Goal: Navigation & Orientation: Find specific page/section

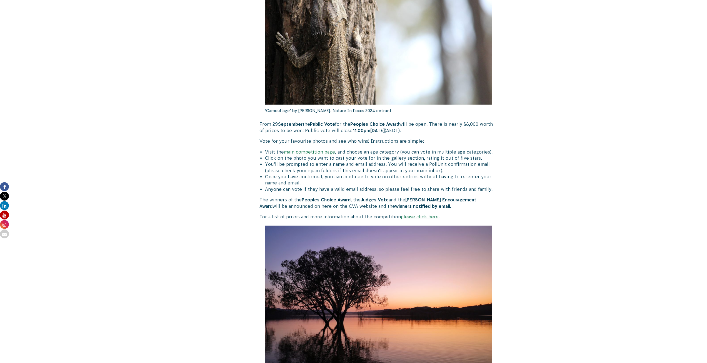
scroll to position [111, 0]
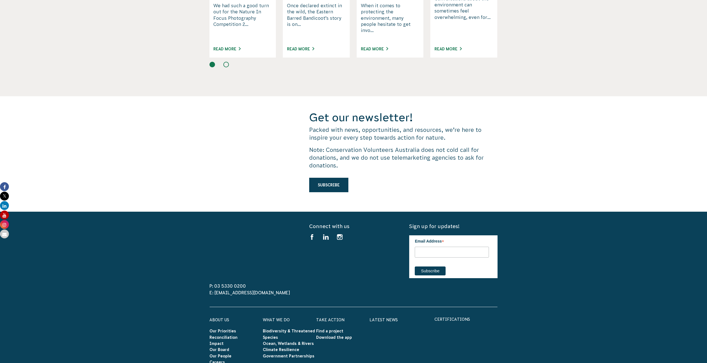
scroll to position [1390, 0]
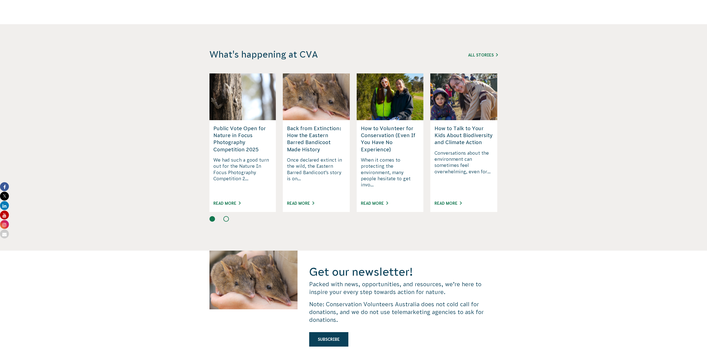
click at [236, 136] on h5 "Public Vote Open for Nature in Focus Photography Competition 2025" at bounding box center [242, 139] width 59 height 28
click at [240, 125] on h5 "Public Vote Open for Nature in Focus Photography Competition 2025" at bounding box center [242, 139] width 59 height 28
click at [234, 201] on link "Read More" at bounding box center [226, 203] width 27 height 4
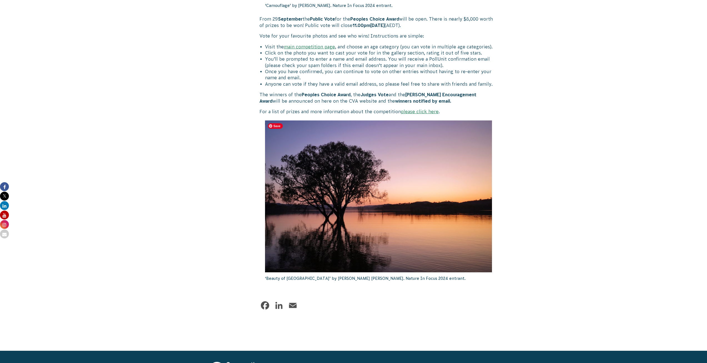
scroll to position [145, 0]
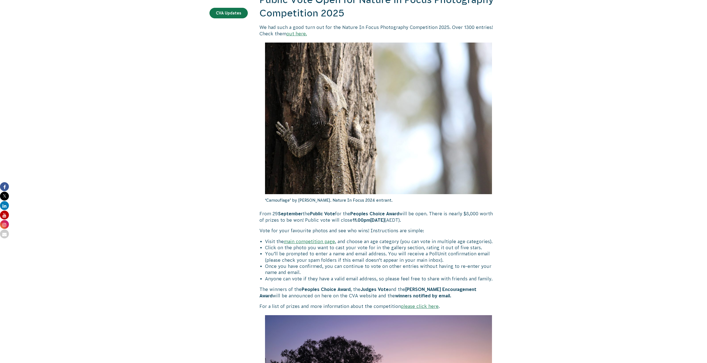
click at [321, 241] on link "main competition page" at bounding box center [309, 241] width 51 height 5
